Goal: Find specific page/section: Find specific page/section

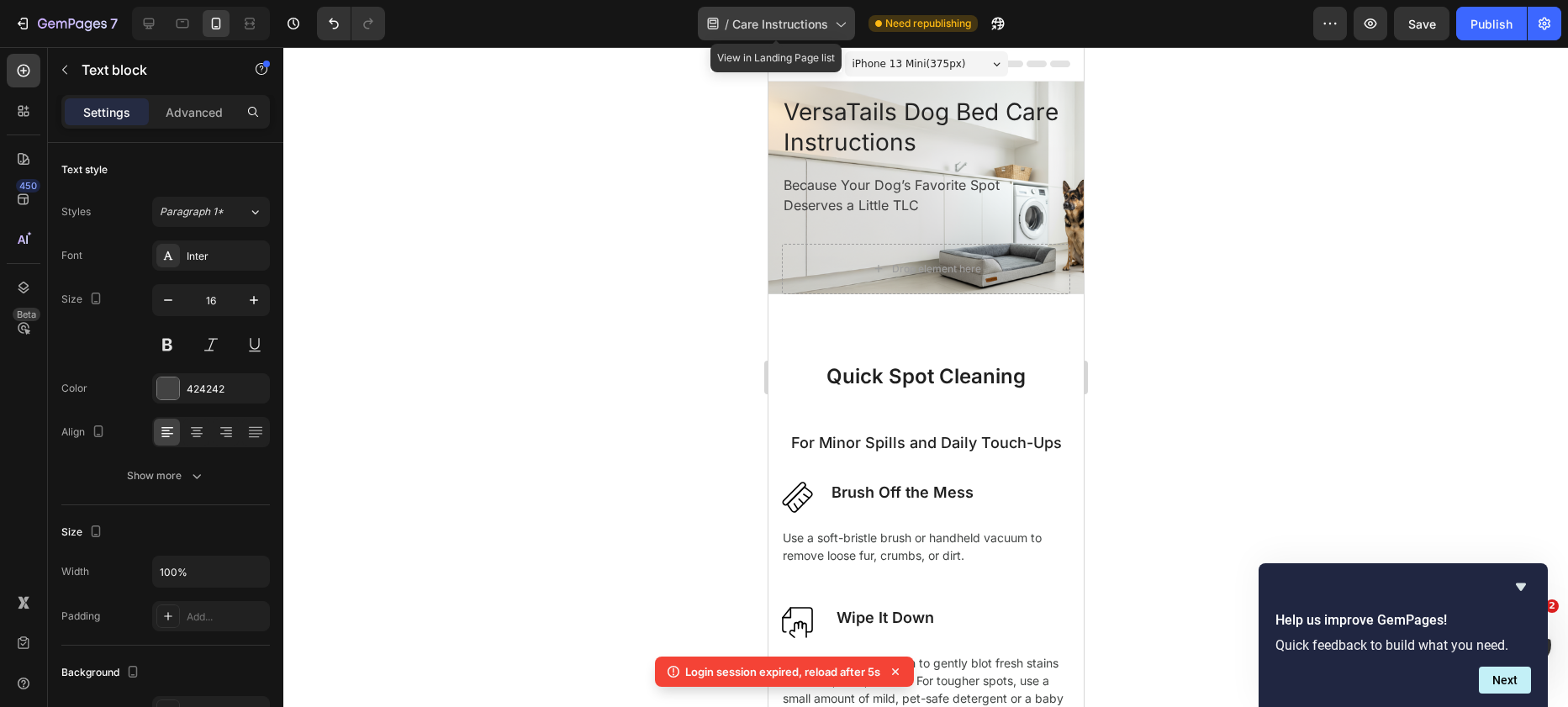
click at [815, 19] on span "Care Instructions" at bounding box center [779, 24] width 95 height 18
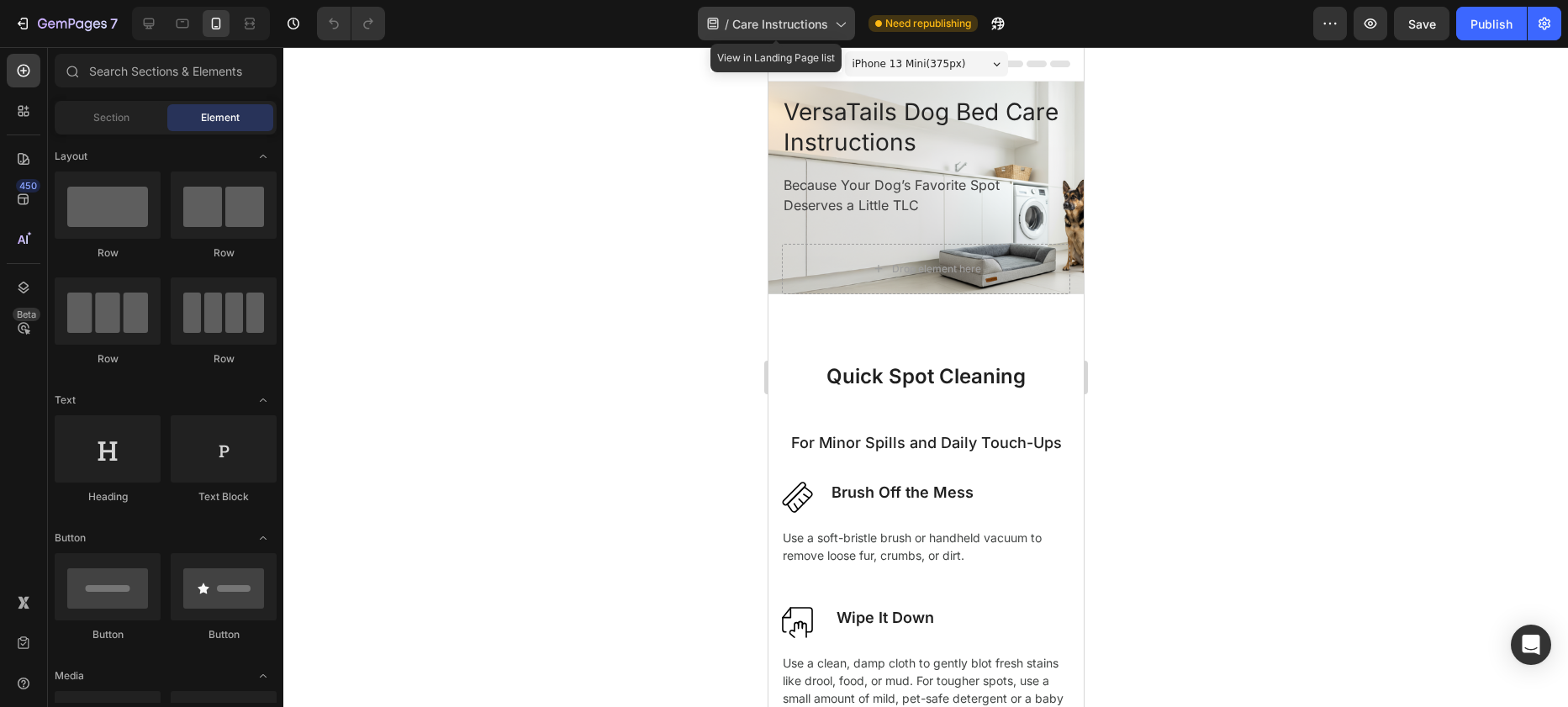
click at [794, 31] on span "Care Instructions" at bounding box center [779, 24] width 95 height 18
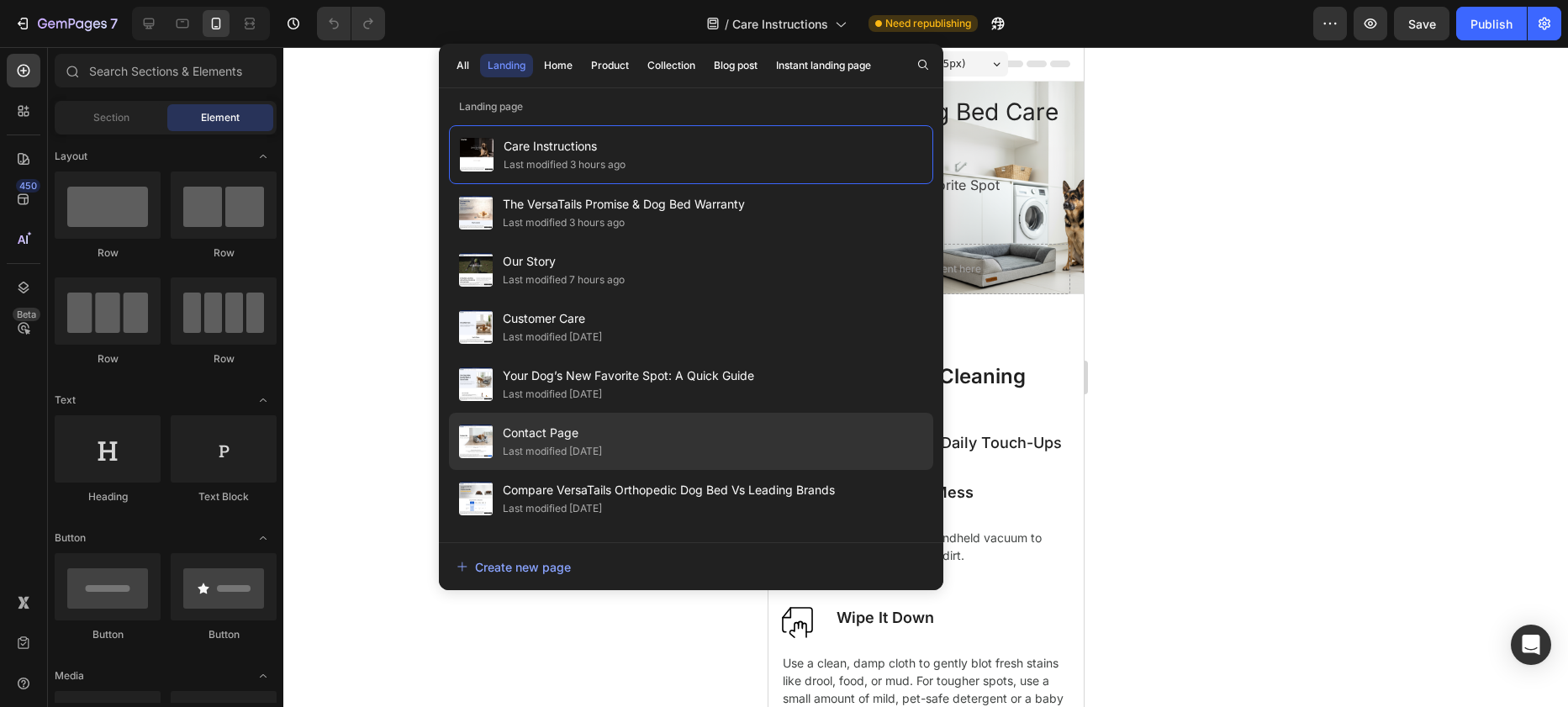
click at [680, 435] on div "Contact Page Last modified 3 days ago" at bounding box center [690, 441] width 485 height 58
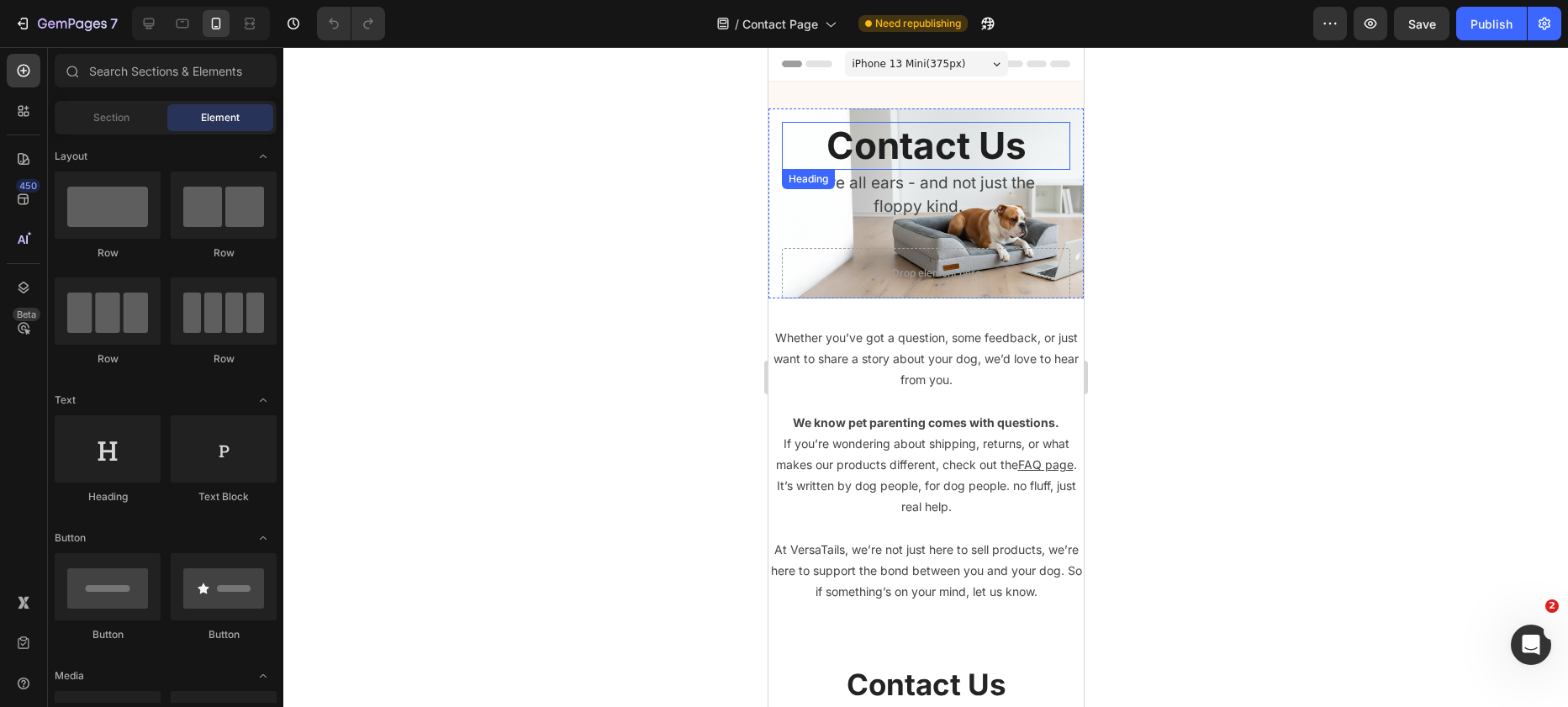
click at [1053, 138] on h2 "Contact Us" at bounding box center [925, 145] width 288 height 48
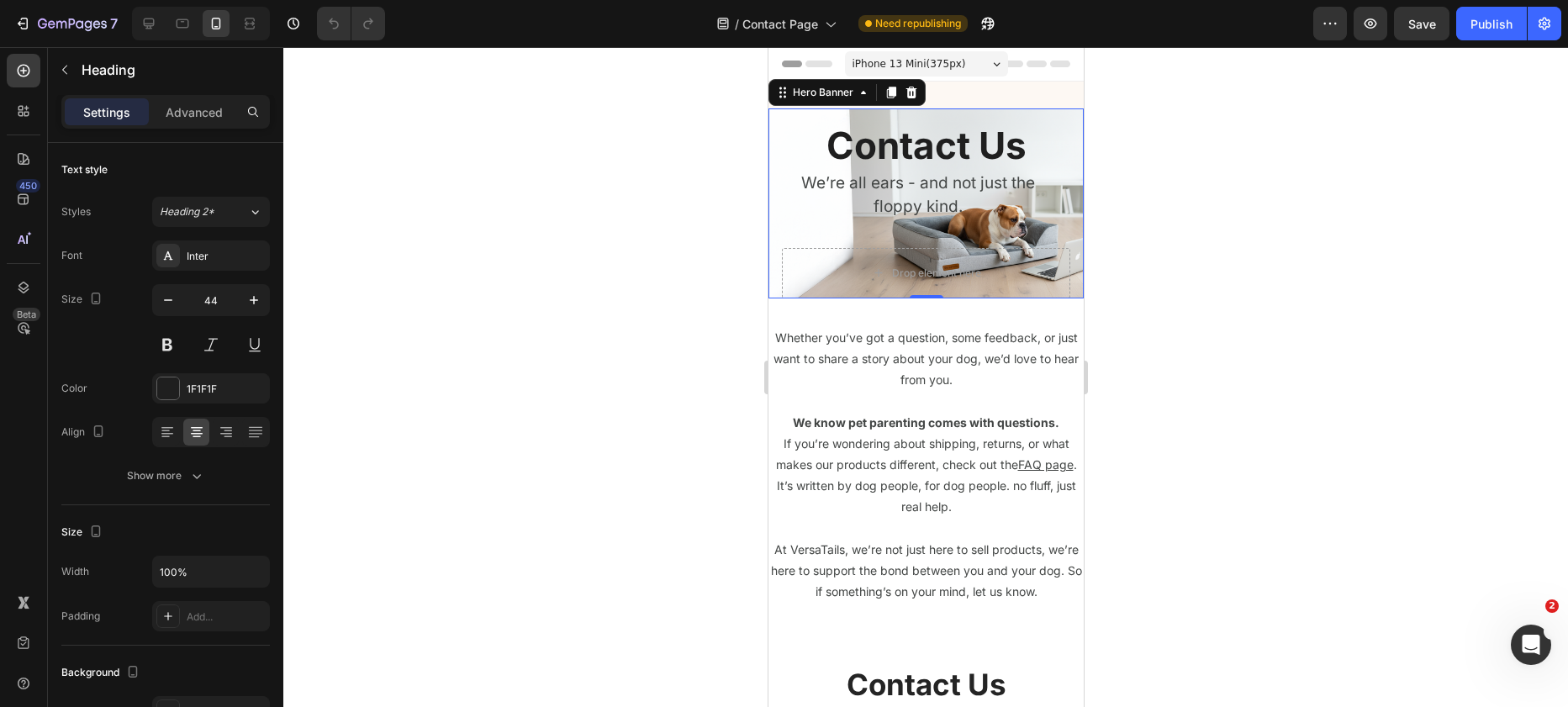
click at [1065, 149] on div "Contact Us Heading We’re all ears - and not just the floppy kind. Text block Dr…" at bounding box center [926, 203] width 315 height 190
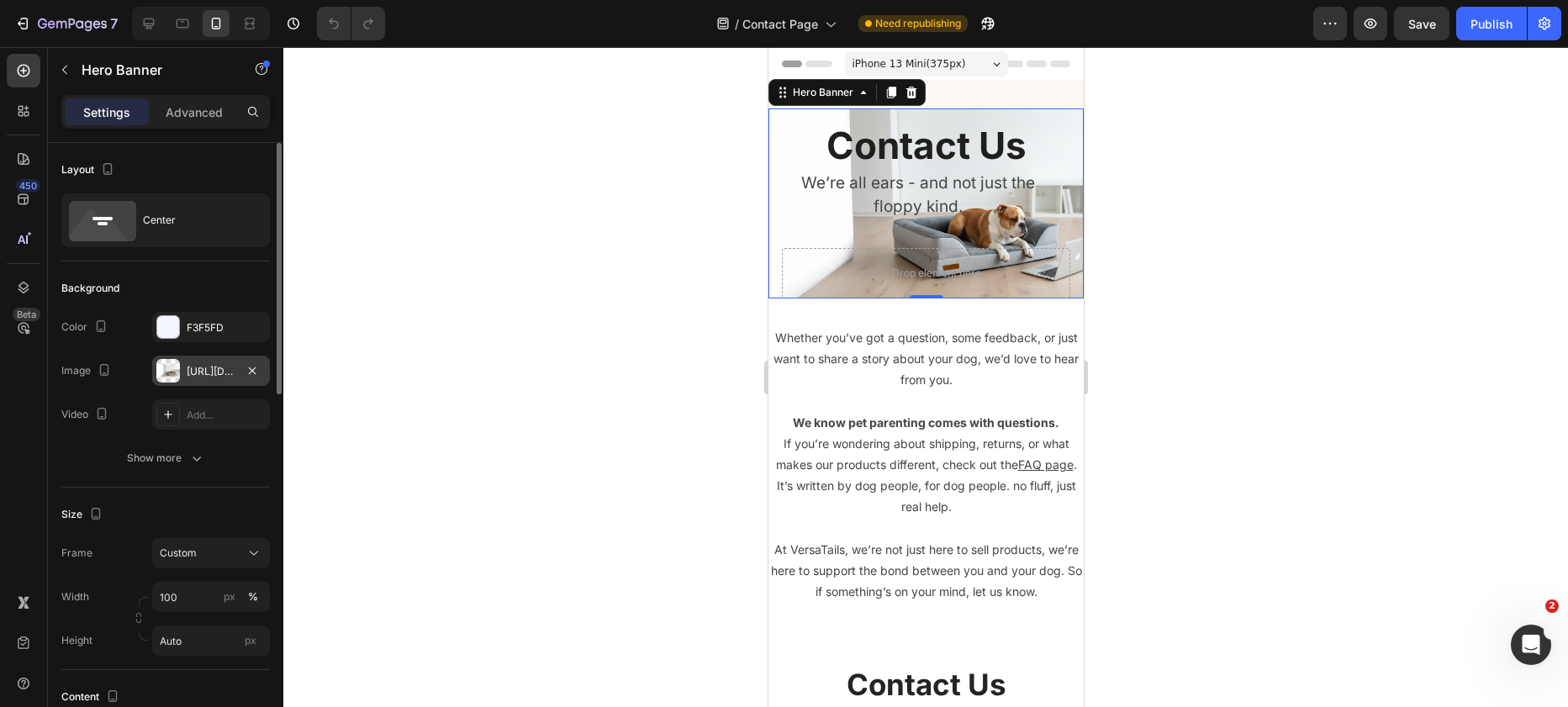
click at [210, 380] on div "[URL][DOMAIN_NAME]" at bounding box center [211, 371] width 118 height 30
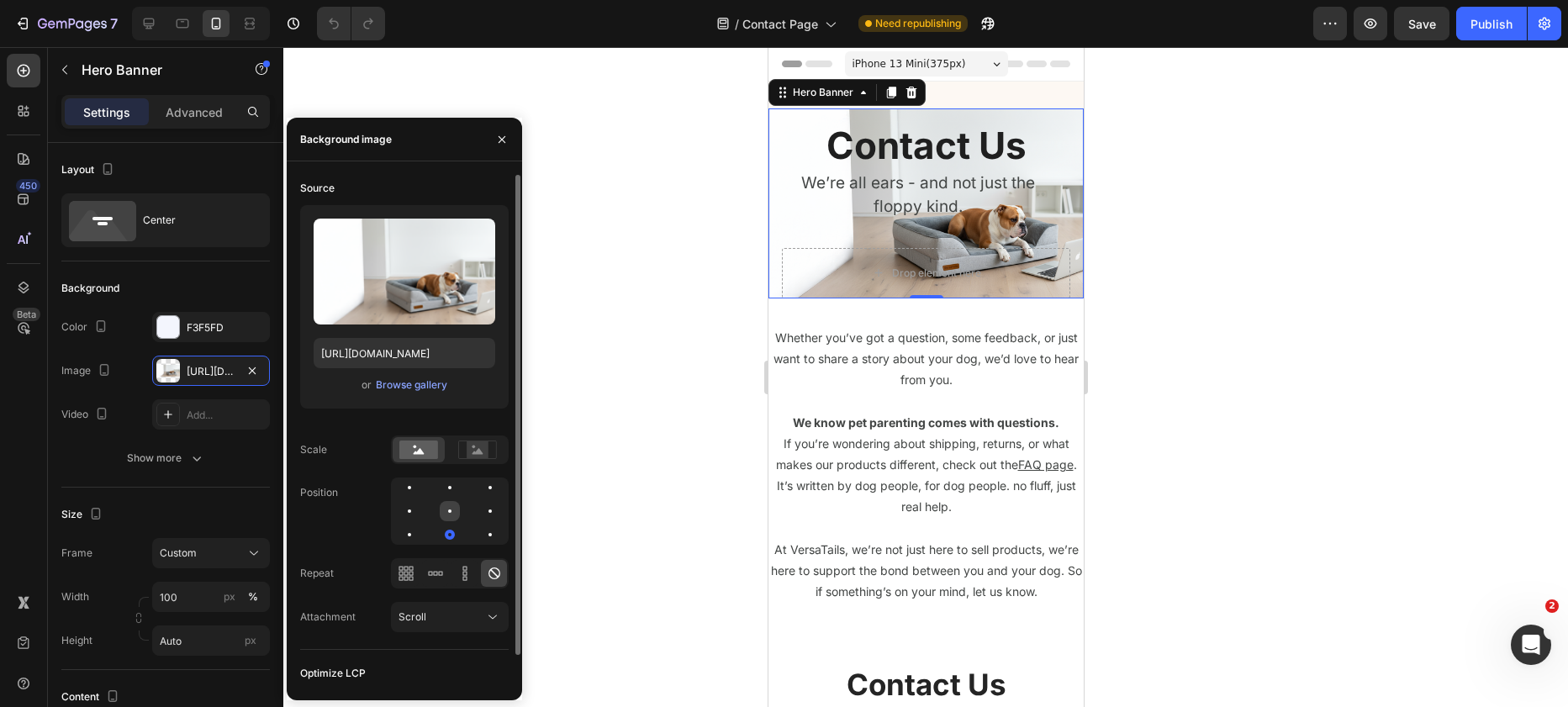
click at [448, 510] on div at bounding box center [450, 511] width 4 height 4
click at [448, 491] on div at bounding box center [450, 487] width 20 height 20
click at [410, 514] on div at bounding box center [409, 511] width 20 height 20
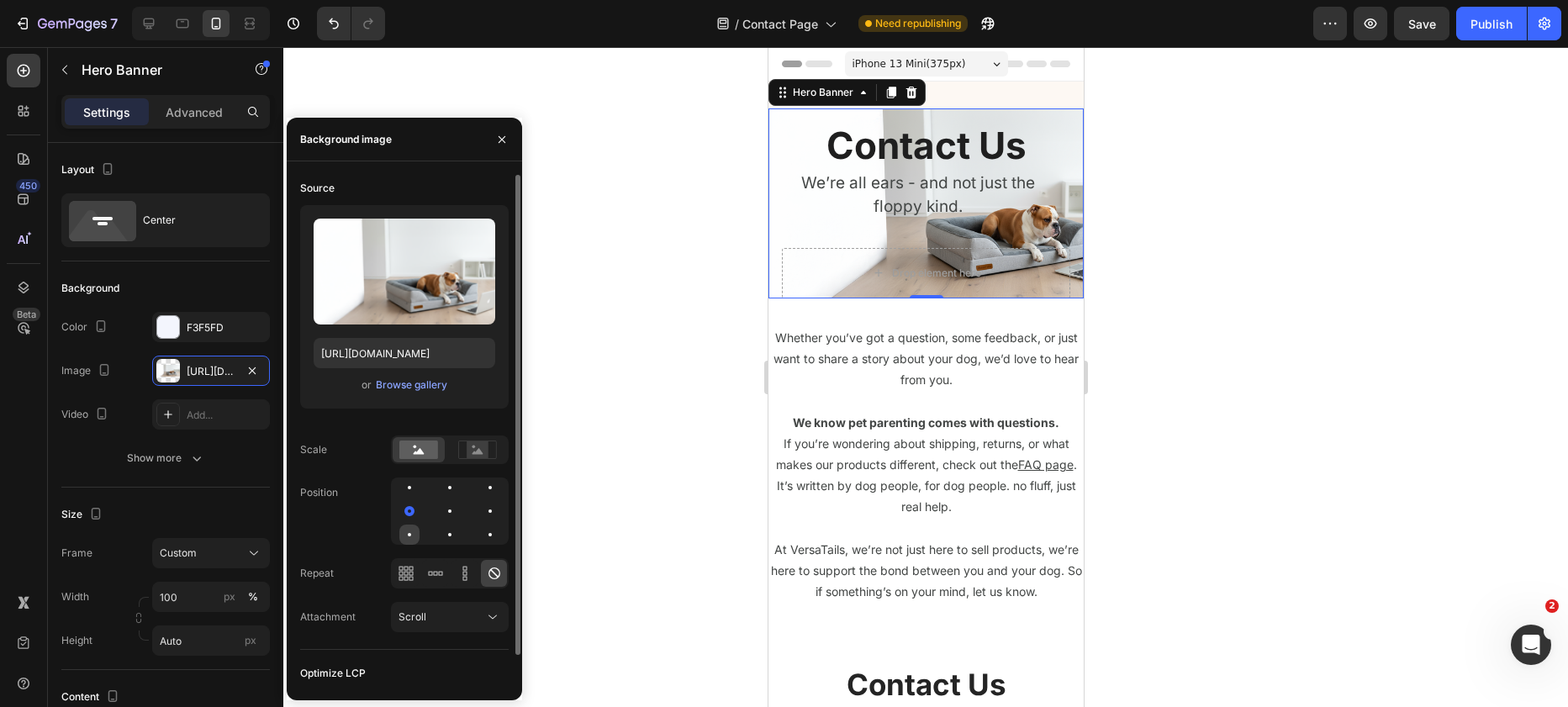
click at [415, 534] on div at bounding box center [409, 534] width 20 height 20
click at [417, 491] on div at bounding box center [409, 487] width 20 height 20
click at [412, 499] on div at bounding box center [450, 511] width 118 height 67
click at [417, 510] on div at bounding box center [409, 511] width 20 height 20
click at [488, 510] on div at bounding box center [490, 511] width 4 height 4
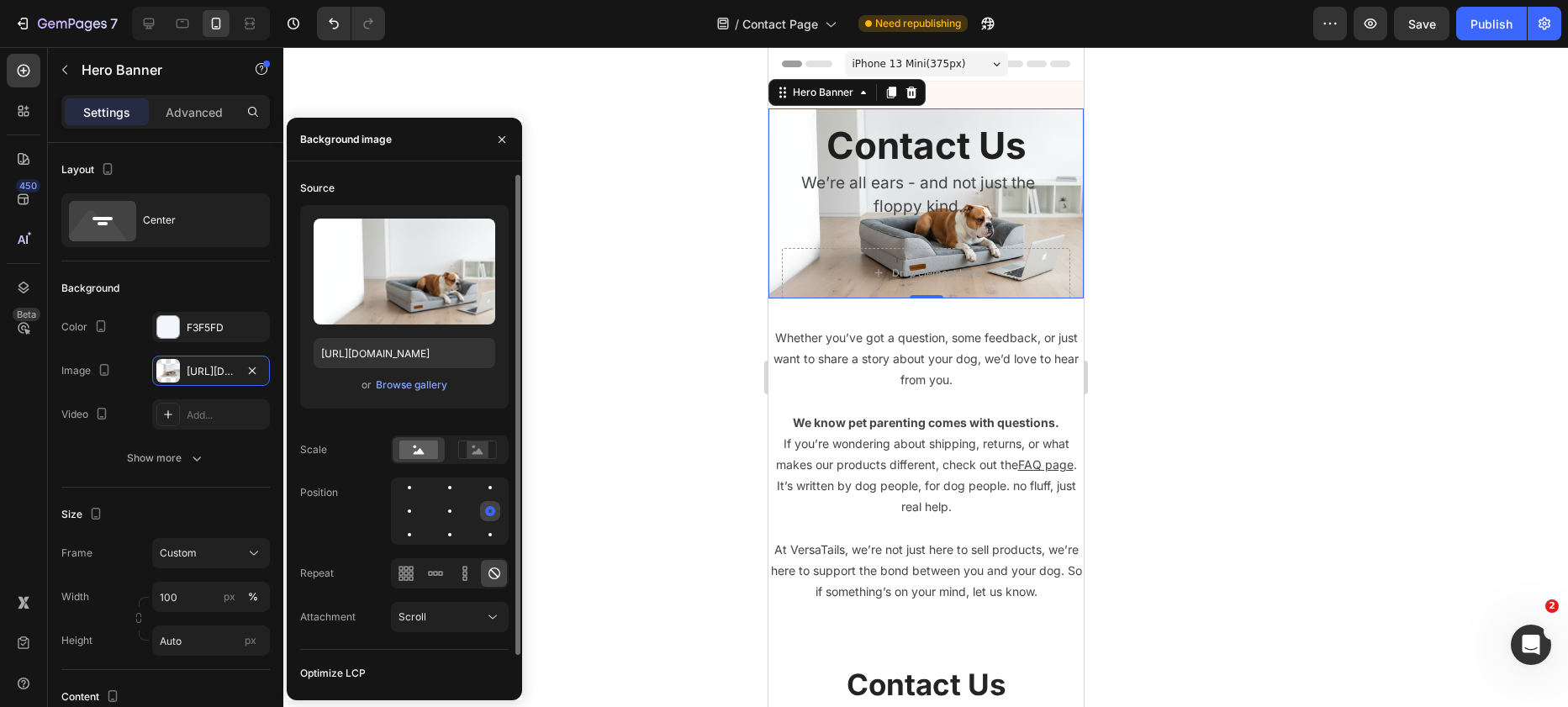
click at [488, 510] on div at bounding box center [490, 511] width 10 height 10
click at [415, 512] on div at bounding box center [409, 511] width 20 height 20
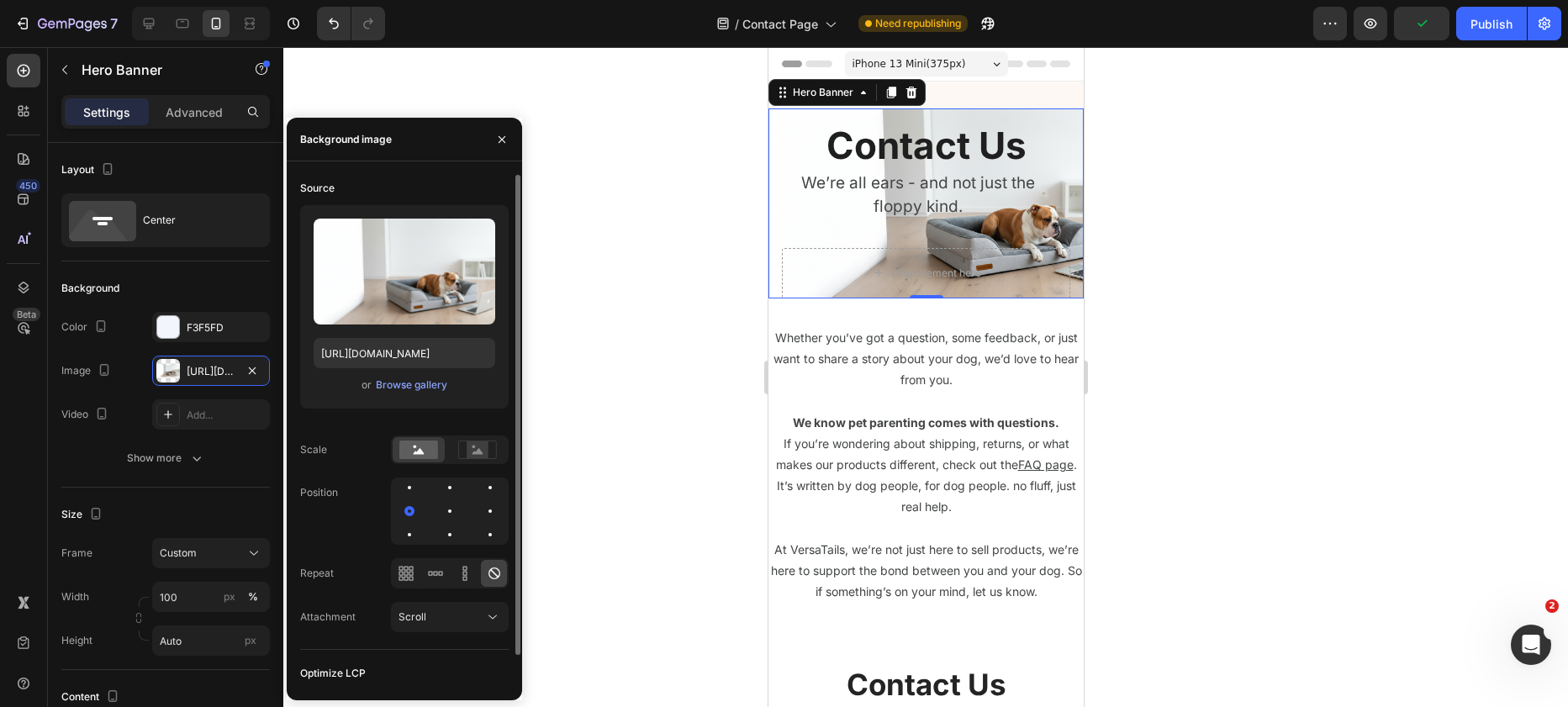
click at [414, 536] on div at bounding box center [409, 534] width 20 height 20
click at [453, 537] on div at bounding box center [450, 534] width 20 height 20
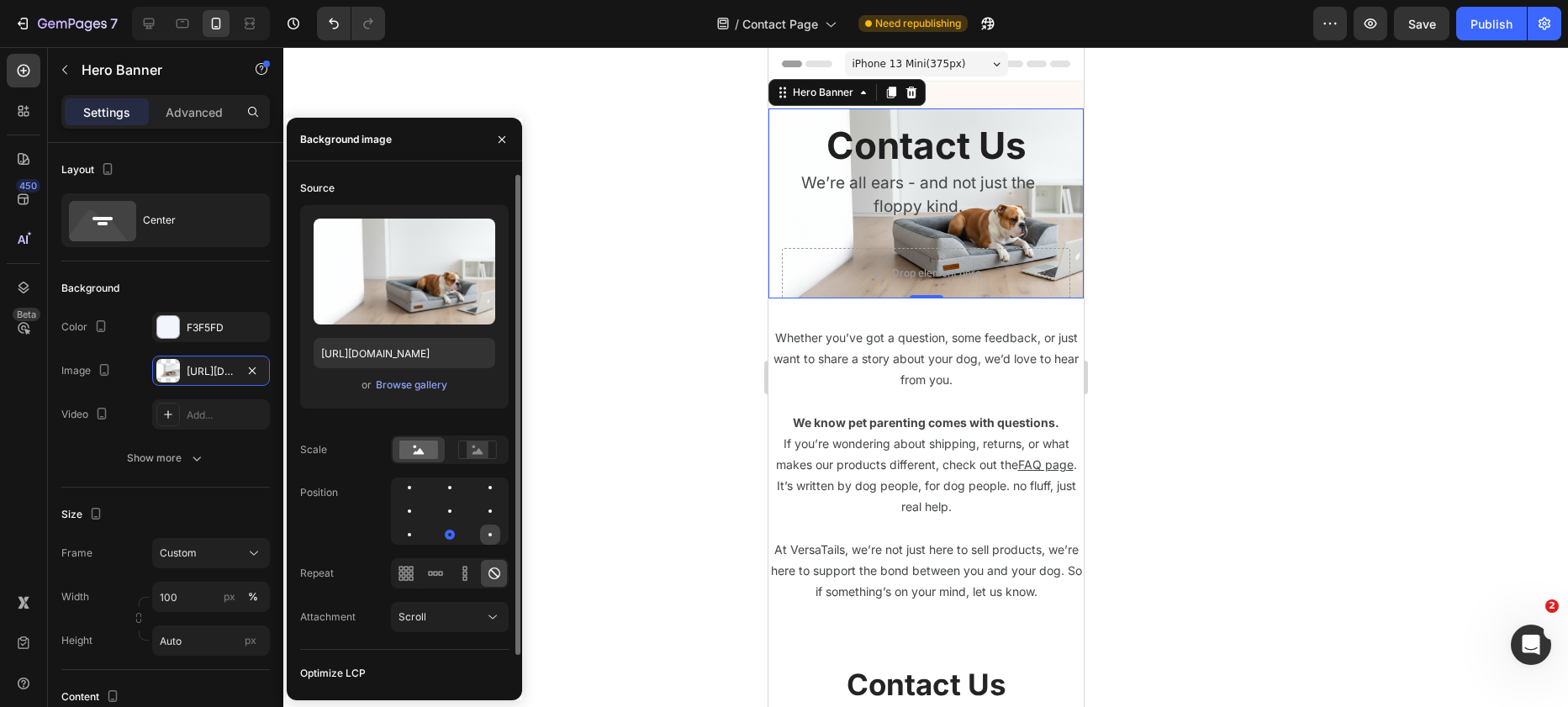
click at [485, 532] on div at bounding box center [489, 534] width 20 height 20
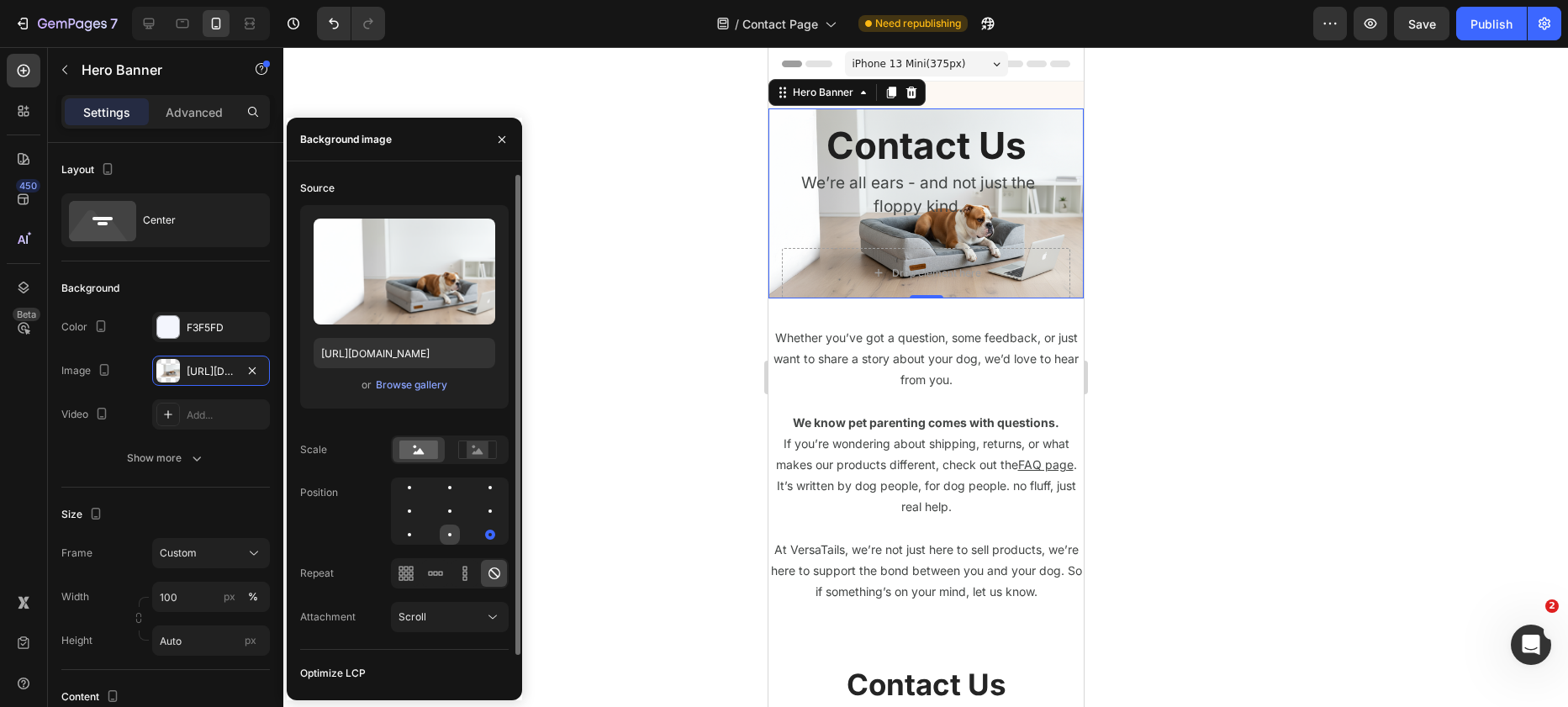
click at [454, 539] on div at bounding box center [450, 534] width 20 height 20
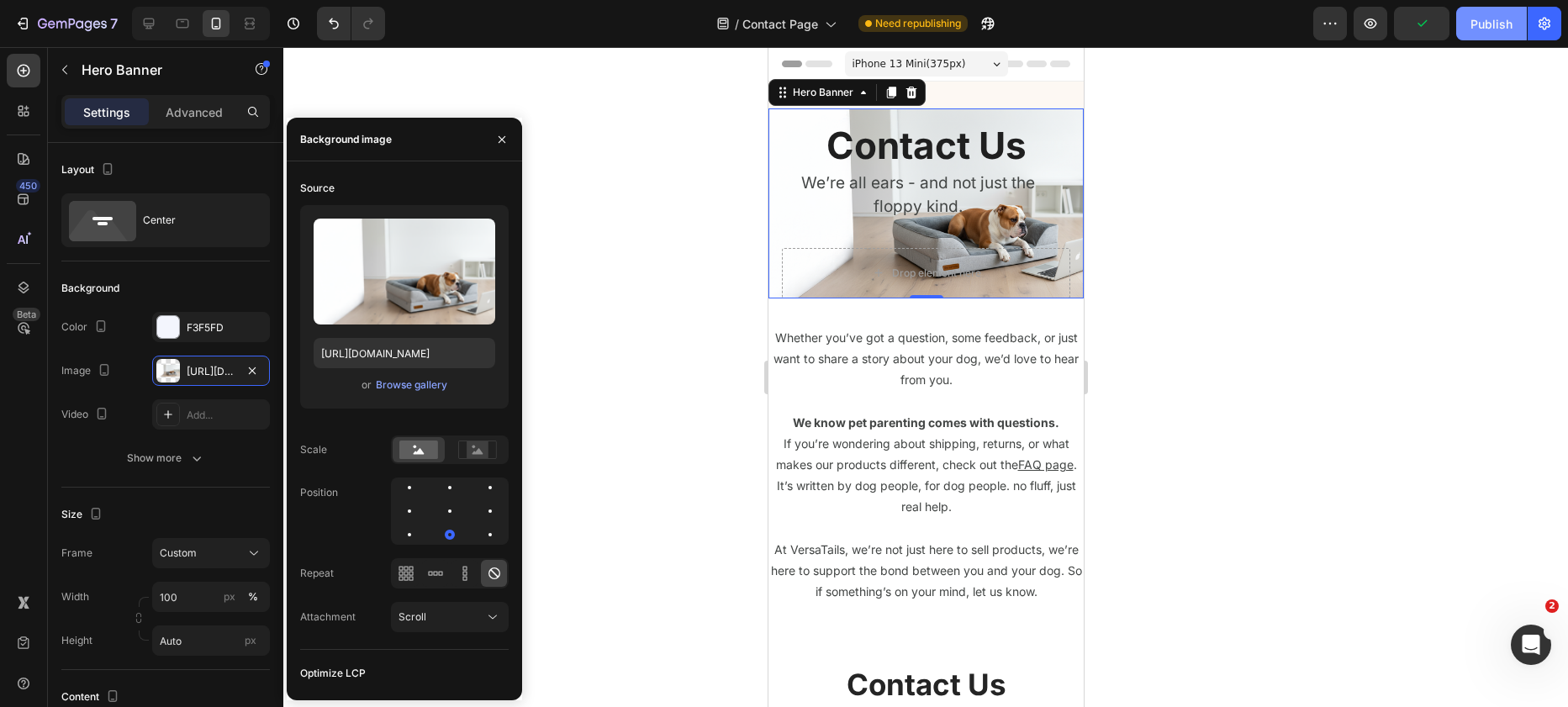
click at [1497, 25] on div "Publish" at bounding box center [1491, 24] width 43 height 18
